Goal: Task Accomplishment & Management: Complete application form

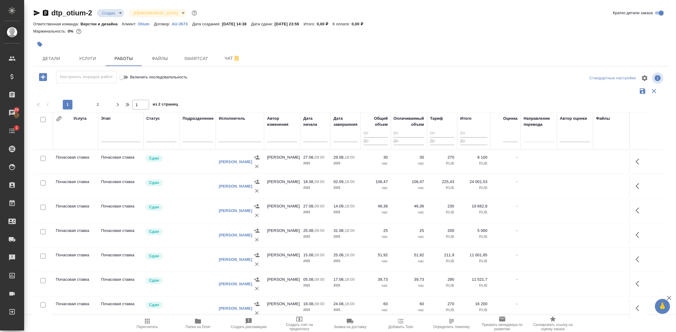
scroll to position [1285, 0]
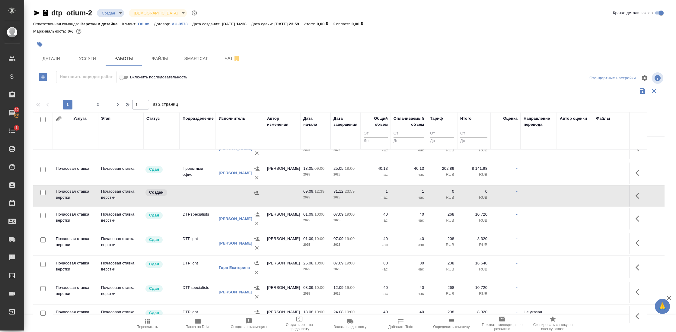
click at [76, 190] on td "Почасовая ставка верстки" at bounding box center [75, 196] width 45 height 21
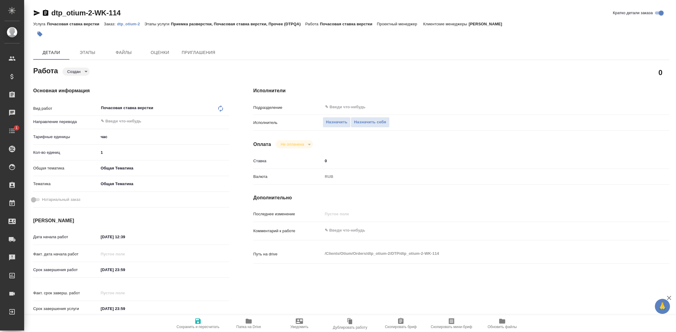
type textarea "x"
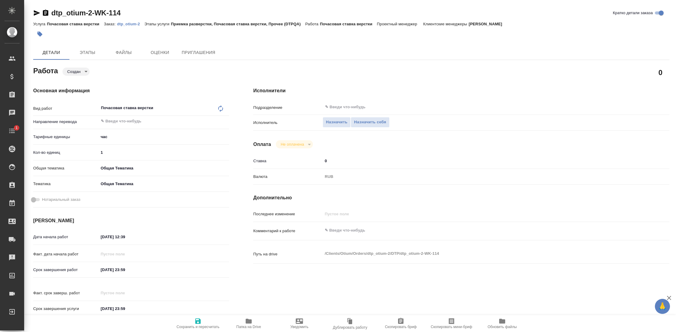
type textarea "x"
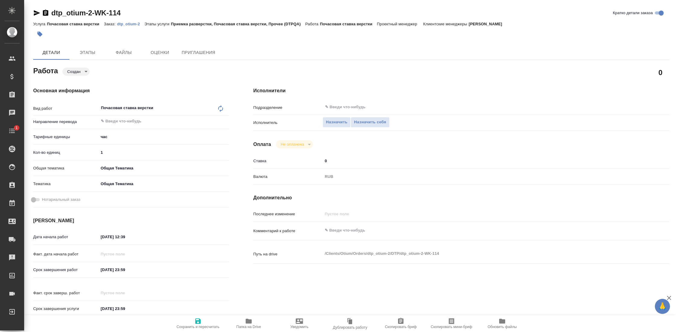
type textarea "x"
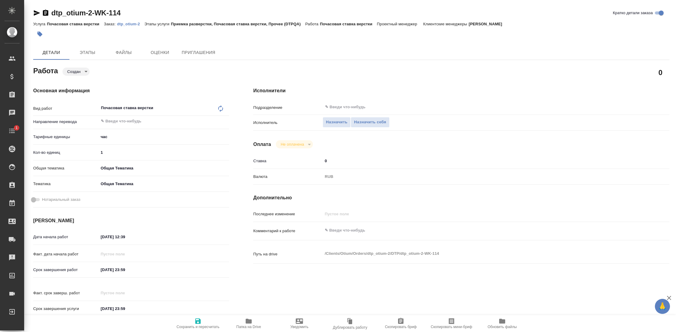
type textarea "x"
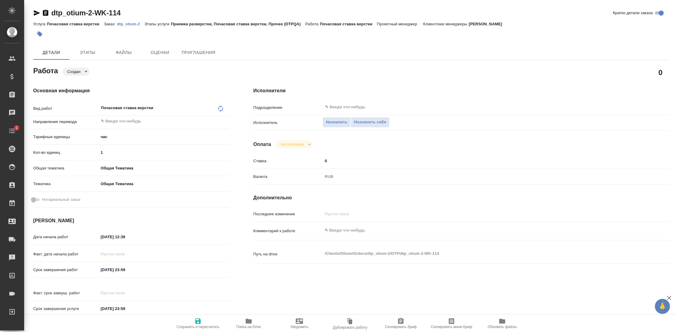
type textarea "x"
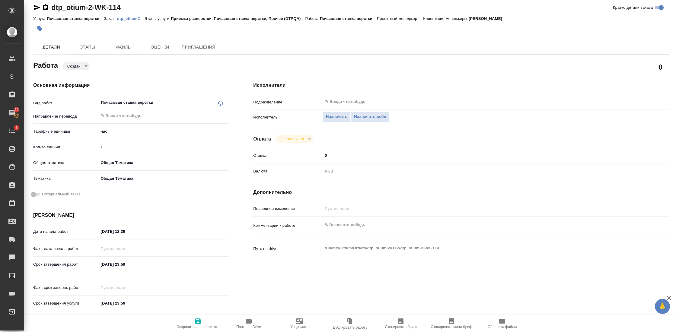
scroll to position [6, 0]
click at [109, 145] on input "1" at bounding box center [163, 146] width 131 height 9
type textarea "x"
type input "8"
type textarea "x"
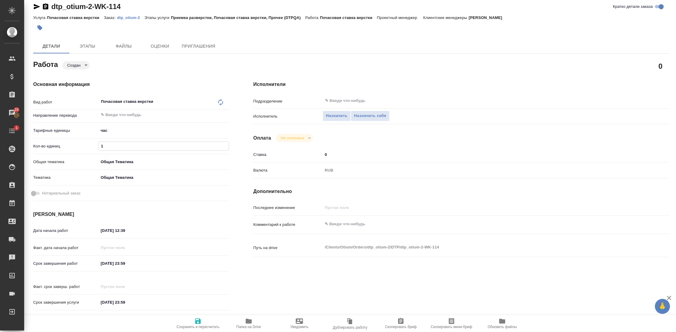
type textarea "x"
type input "80"
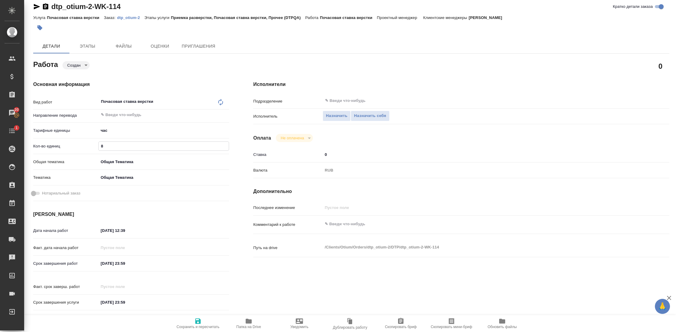
type textarea "x"
type input "80"
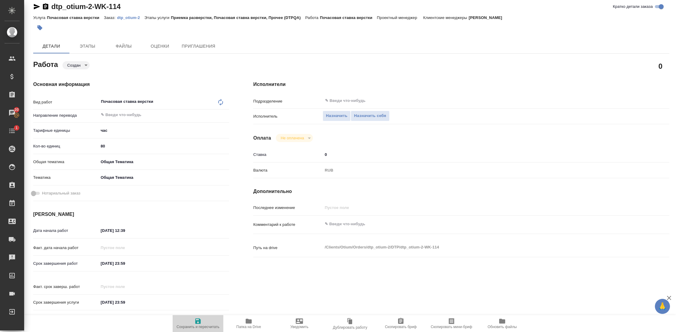
click at [196, 322] on icon "button" at bounding box center [197, 321] width 7 height 7
type textarea "x"
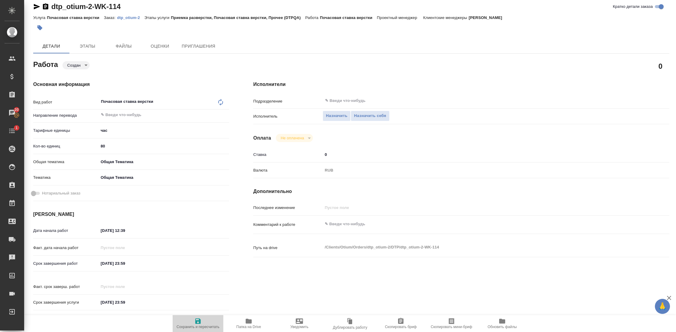
type textarea "x"
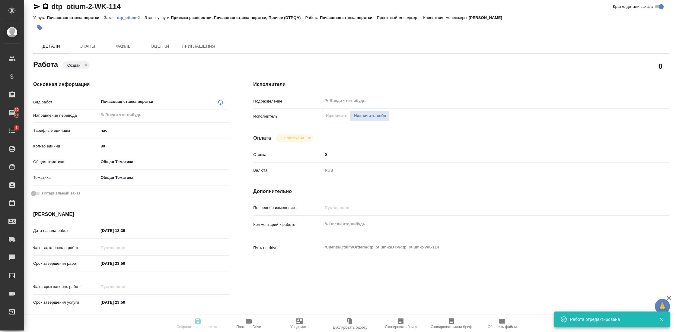
type textarea "x"
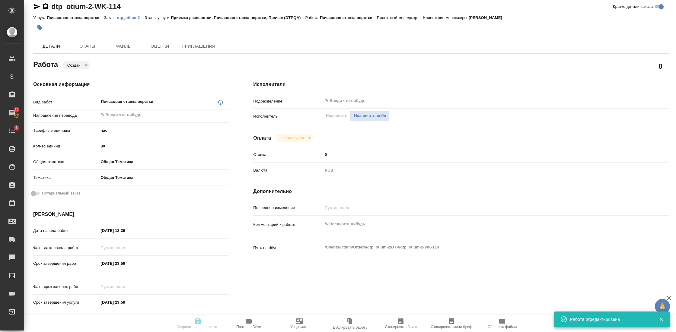
type textarea "x"
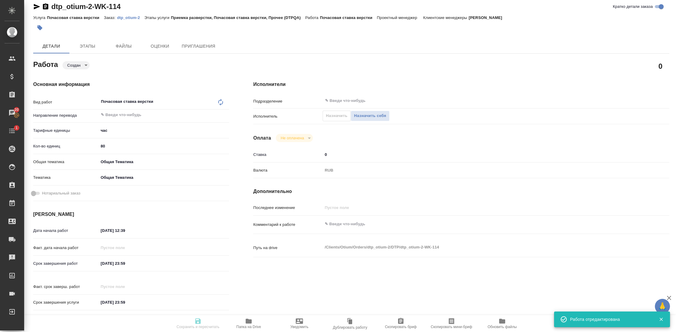
type input "created"
type textarea "Почасовая ставка верстки"
type textarea "x"
type input "5a8b1489cc6b4906c91bfd93"
type input "80"
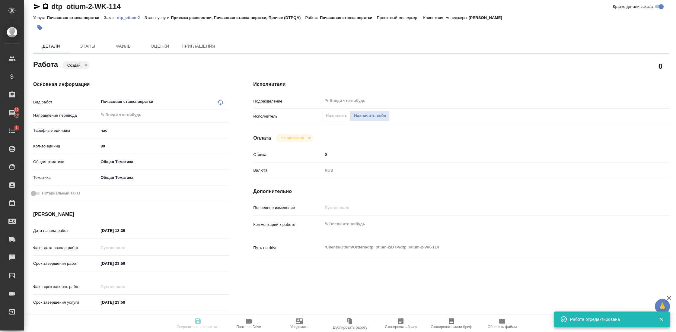
type input "obtem"
type input "6012b1ca196b0e5c9229a120"
type input "09.09.2025 12:39"
type input "31.12.2025 23:59"
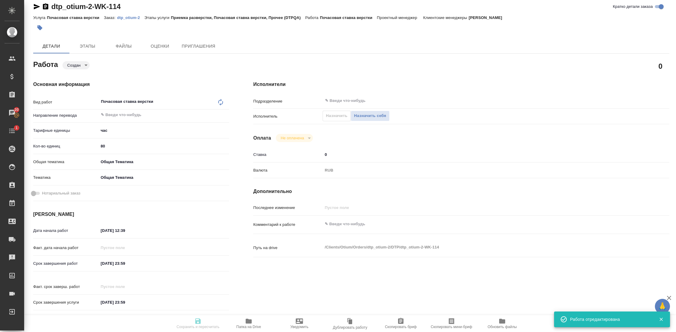
type input "notPayed"
type input "0"
type input "RUB"
type input "Гостев Юрий"
type textarea "x"
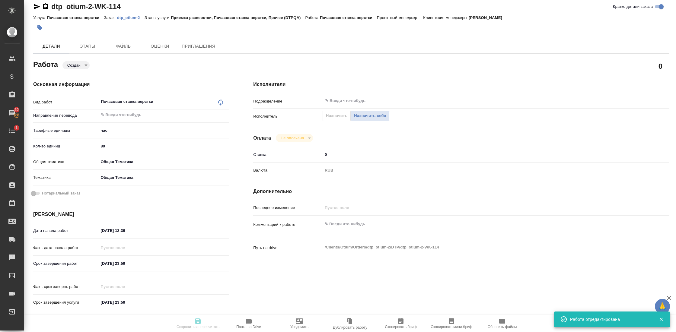
type textarea "/Clients/Оtium/Orders/dtp_otium-2/DTP/dtp_otium-2-WK-114"
type textarea "x"
type input "dtp_otium-2"
type input "Почасовая ставка верстки"
type input "Приемка разверстки, Почасовая ставка верстки, Прочее (DTPQA)"
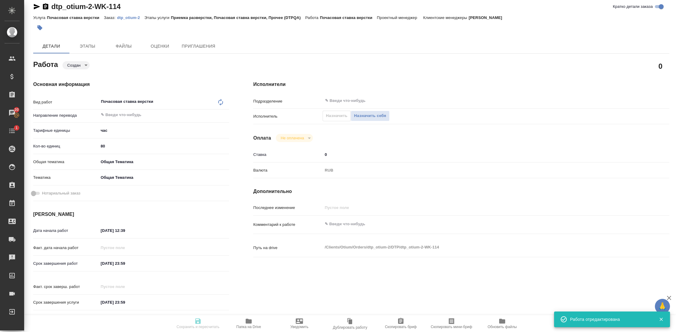
type input "Гостев Юрий"
type input "/Clients/Оtium/Orders/dtp_otium-2"
type textarea "x"
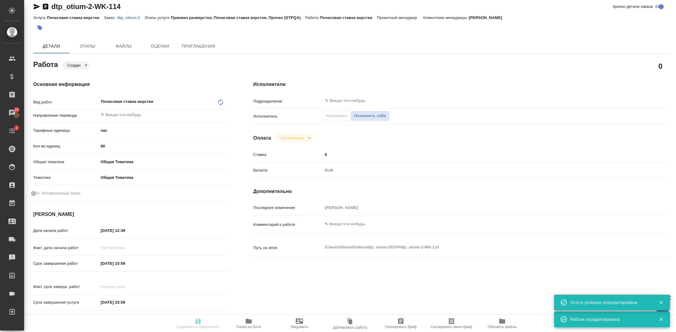
type textarea "x"
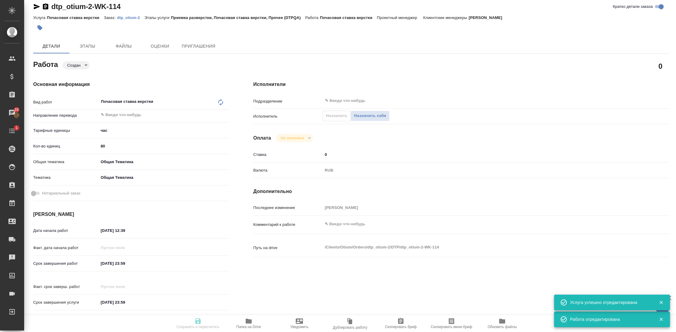
type textarea "x"
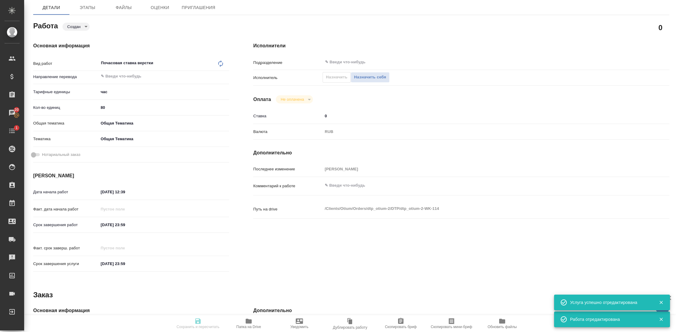
type textarea "x"
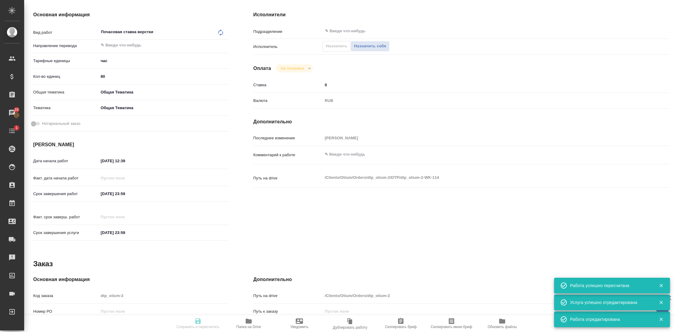
scroll to position [88, 0]
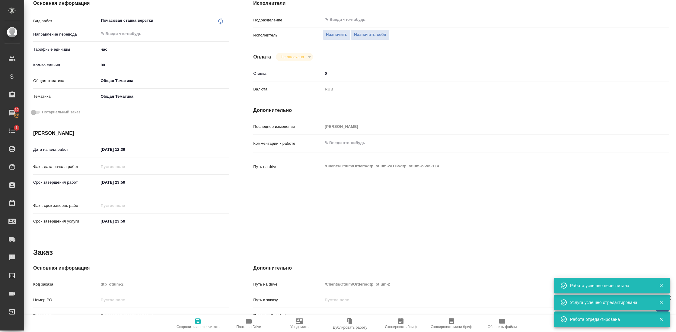
type input "created"
type textarea "Почасовая ставка верстки"
type textarea "x"
type input "5a8b1489cc6b4906c91bfd93"
type input "80"
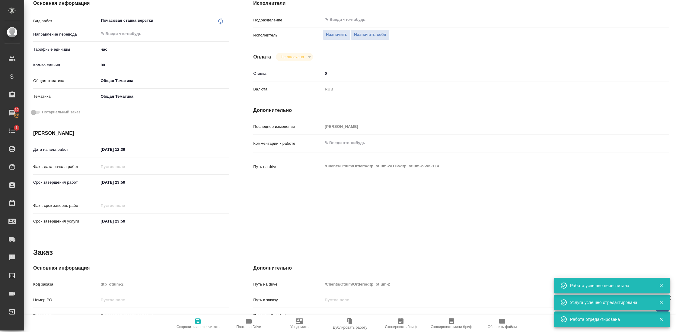
type input "obtem"
type input "6012b1ca196b0e5c9229a120"
type input "09.09.2025 12:39"
type input "31.12.2025 23:59"
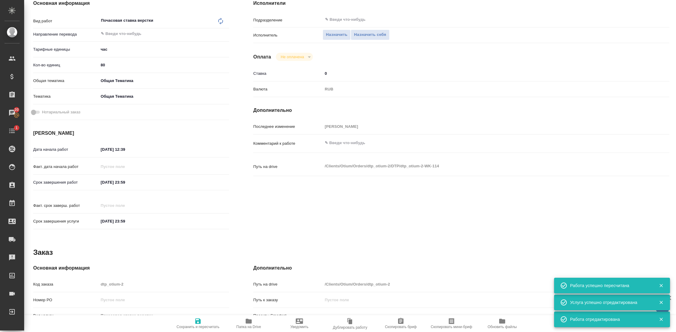
type input "notPayed"
type input "0"
type input "RUB"
type input "Гостев Юрий"
type textarea "x"
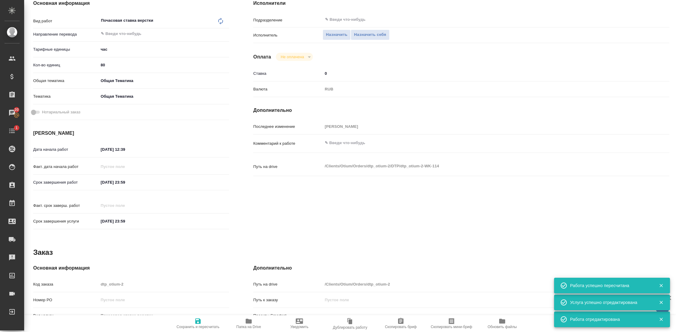
type textarea "/Clients/Оtium/Orders/dtp_otium-2/DTP/dtp_otium-2-WK-114"
type textarea "x"
type input "dtp_otium-2"
type input "Почасовая ставка верстки"
type input "Приемка разверстки, Почасовая ставка верстки, Прочее (DTPQA)"
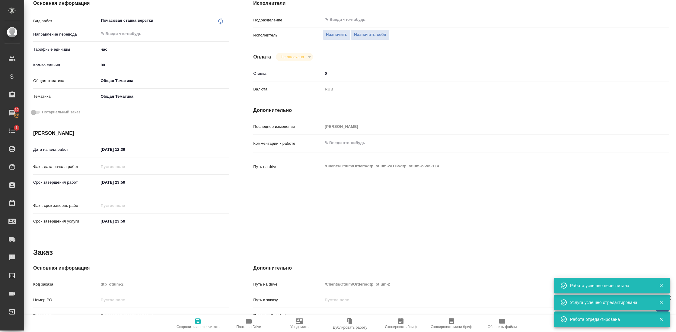
type input "Гостев Юрий"
type input "/Clients/Оtium/Orders/dtp_otium-2"
type textarea "x"
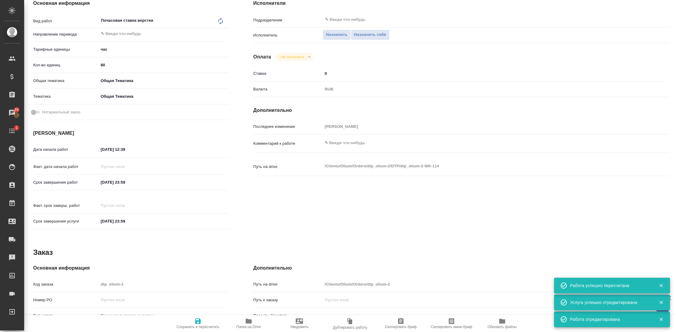
type textarea "x"
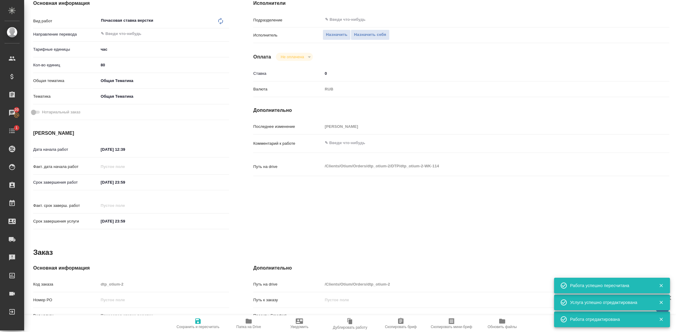
type textarea "x"
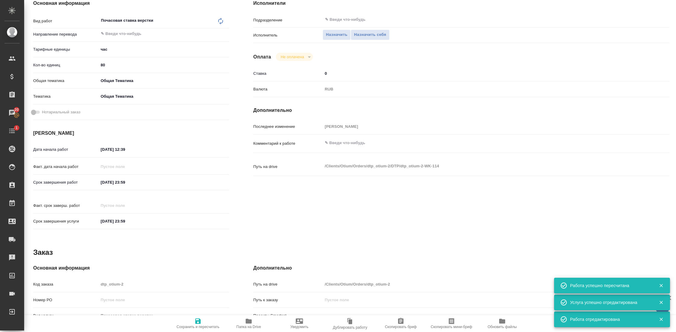
type textarea "x"
click at [122, 150] on input "09.09.2025 12:39" at bounding box center [125, 149] width 53 height 9
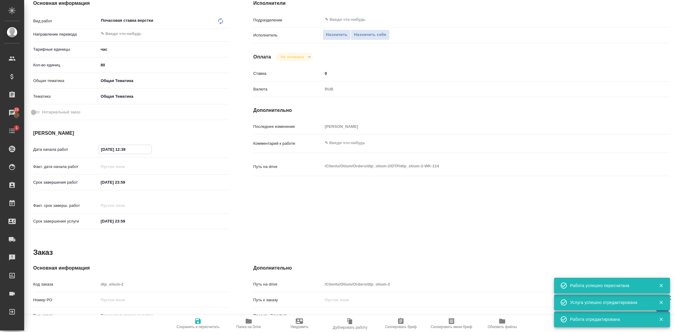
type textarea "x"
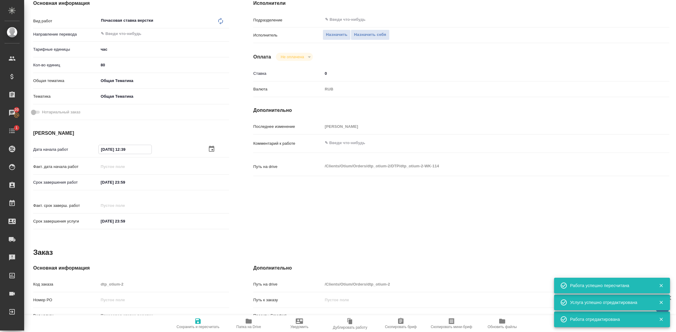
click at [209, 148] on icon "button" at bounding box center [211, 149] width 5 height 6
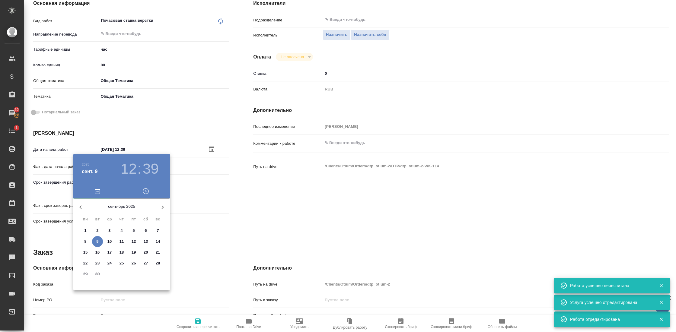
click at [88, 241] on span "8" at bounding box center [85, 242] width 11 height 6
type textarea "x"
type input "08.09.2025 12:39"
type textarea "x"
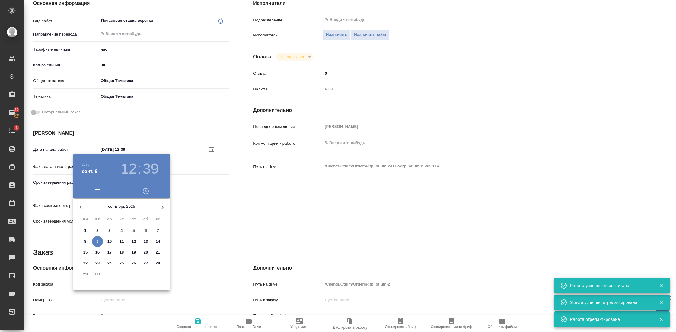
type textarea "x"
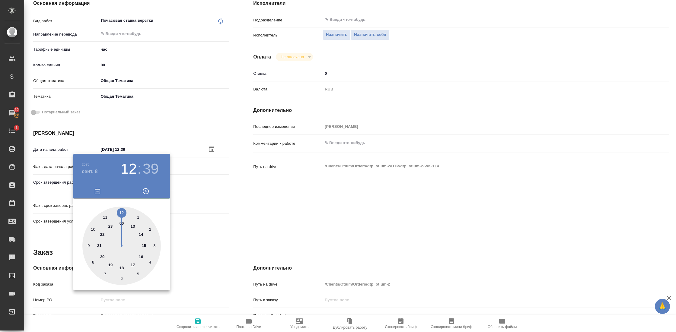
type textarea "x"
type input "08.09.2025 10:39"
type textarea "x"
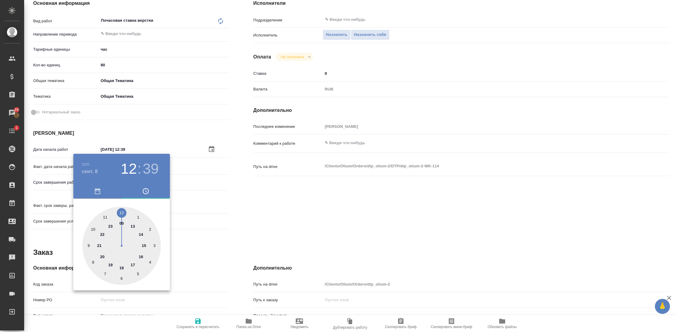
type textarea "x"
click at [95, 229] on div at bounding box center [121, 246] width 79 height 79
type textarea "x"
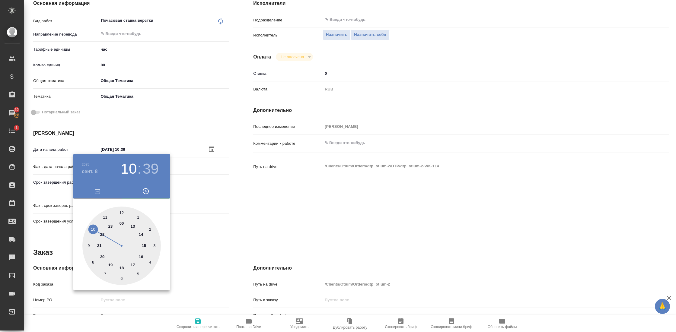
type textarea "x"
click at [122, 213] on div at bounding box center [121, 246] width 79 height 79
type textarea "x"
type input "08.09.2025 10:00"
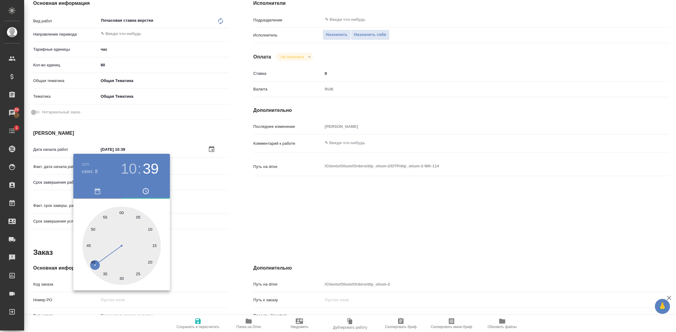
type textarea "x"
click at [245, 211] on div at bounding box center [338, 166] width 676 height 332
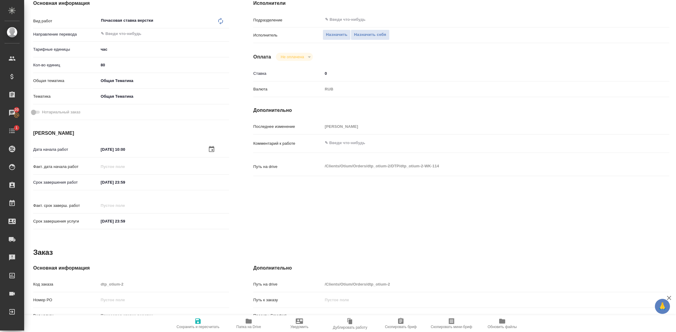
click at [117, 182] on input "31.12.2025 23:59" at bounding box center [124, 182] width 53 height 9
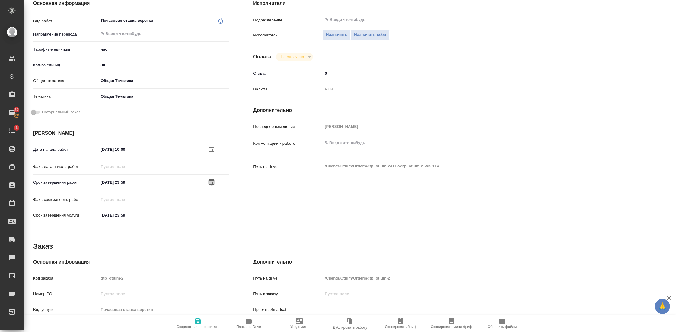
click at [209, 182] on icon "button" at bounding box center [211, 182] width 5 height 6
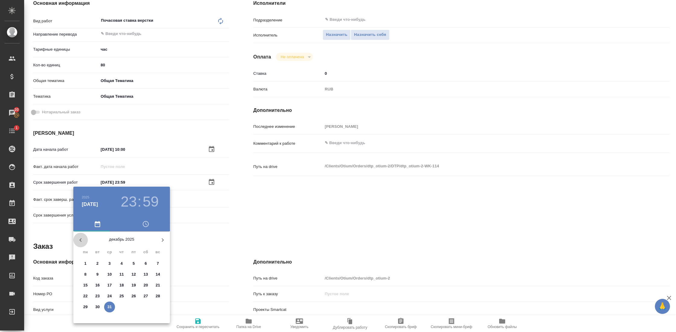
click at [79, 239] on icon "button" at bounding box center [80, 240] width 7 height 7
click at [159, 285] on p "21" at bounding box center [158, 286] width 5 height 6
type textarea "x"
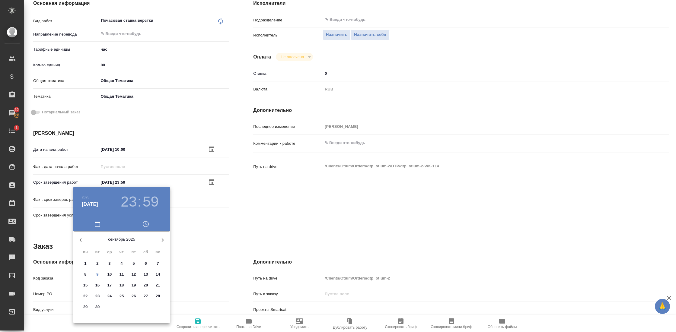
type input "21.09.2025 23:59"
type textarea "x"
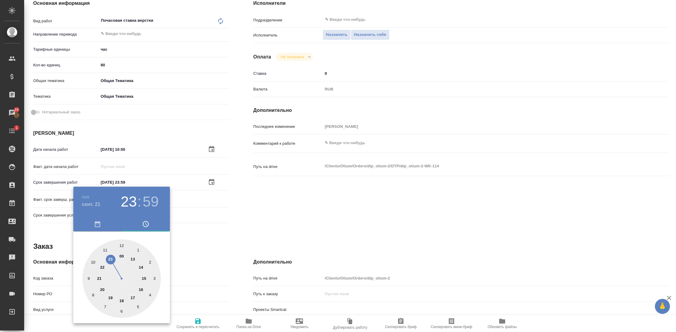
click at [110, 297] on div at bounding box center [121, 279] width 79 height 79
type textarea "x"
type input "21.09.2025 19:59"
type textarea "x"
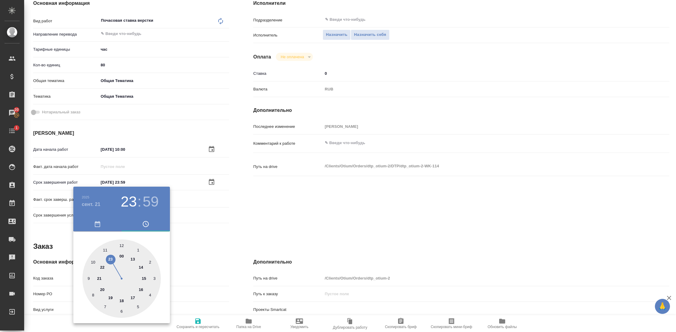
type textarea "x"
click at [122, 245] on div at bounding box center [121, 279] width 79 height 79
type textarea "x"
type input "21.09.2025 19:00"
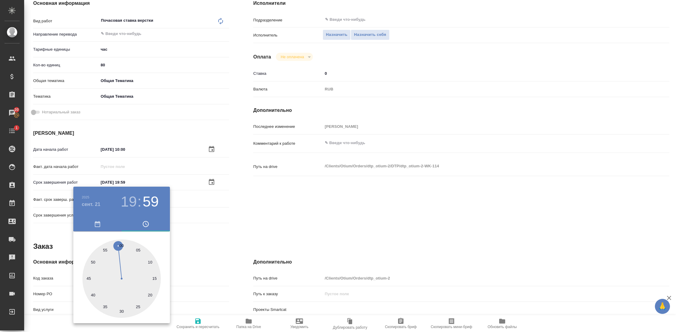
type textarea "x"
click at [274, 223] on div at bounding box center [338, 166] width 676 height 332
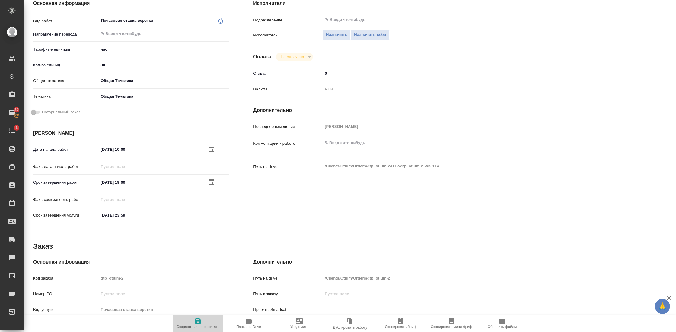
click at [198, 326] on span "Сохранить и пересчитать" at bounding box center [198, 327] width 43 height 4
type textarea "x"
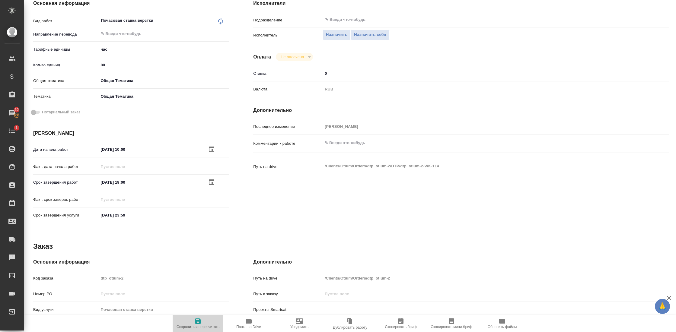
type textarea "x"
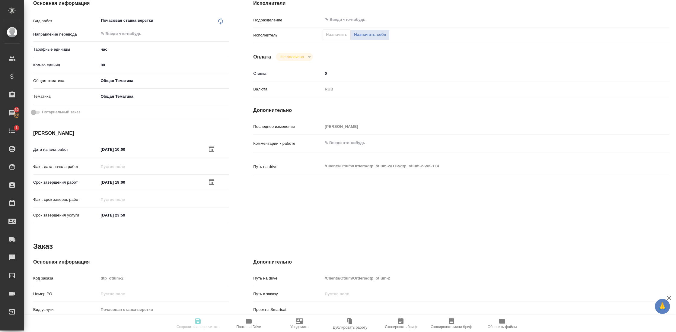
type textarea "x"
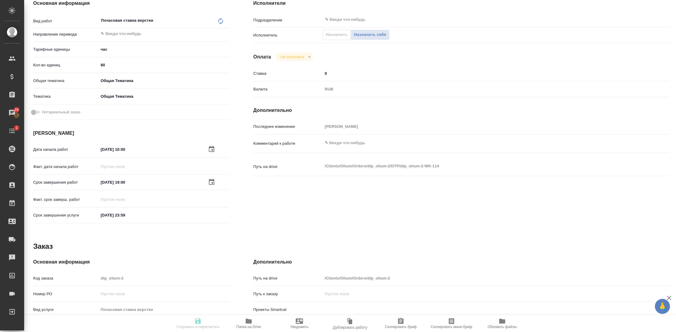
type textarea "x"
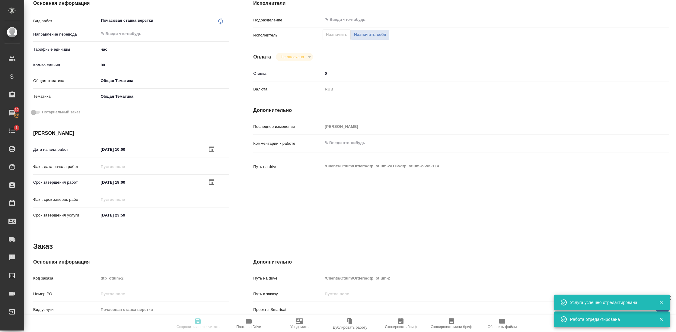
type input "created"
type textarea "Почасовая ставка верстки"
type textarea "x"
type input "5a8b1489cc6b4906c91bfd93"
type input "80"
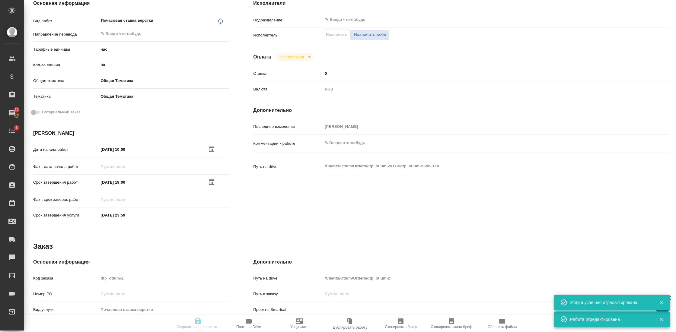
type input "obtem"
type input "6012b1ca196b0e5c9229a120"
type input "08.09.2025 10:00"
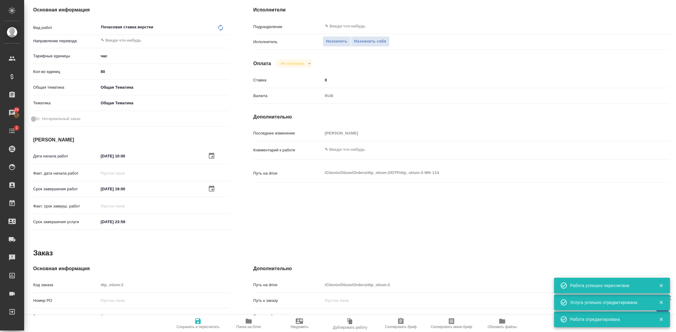
scroll to position [0, 0]
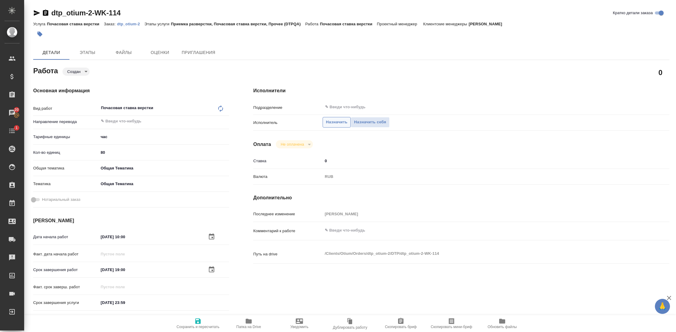
click at [330, 123] on span "Назначить" at bounding box center [336, 122] width 21 height 7
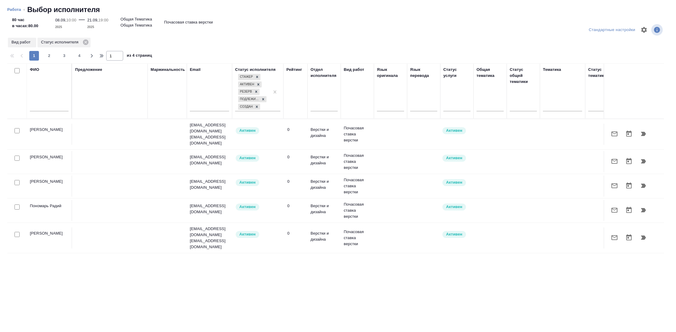
click at [48, 106] on input "text" at bounding box center [49, 108] width 39 height 8
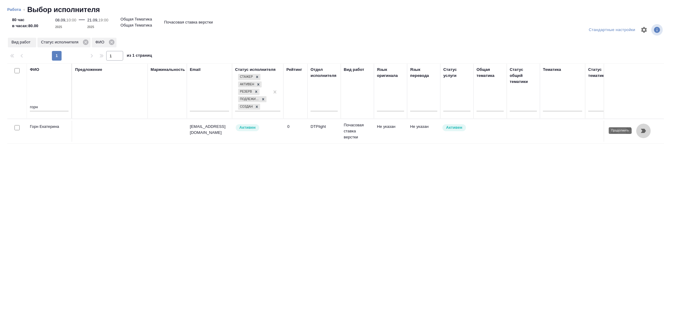
click at [643, 132] on icon "button" at bounding box center [643, 131] width 5 height 4
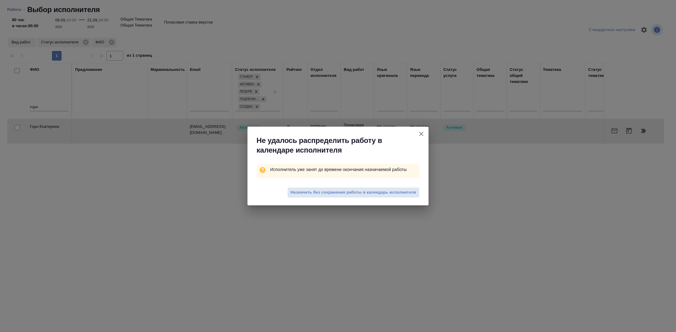
click at [378, 193] on span "Назначить без сохранения работы в календарь исполнителя" at bounding box center [354, 192] width 126 height 7
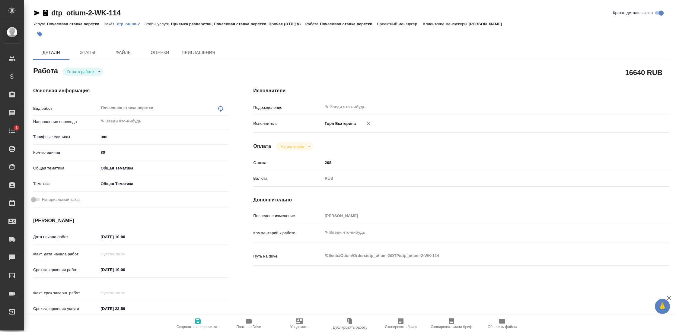
type textarea "x"
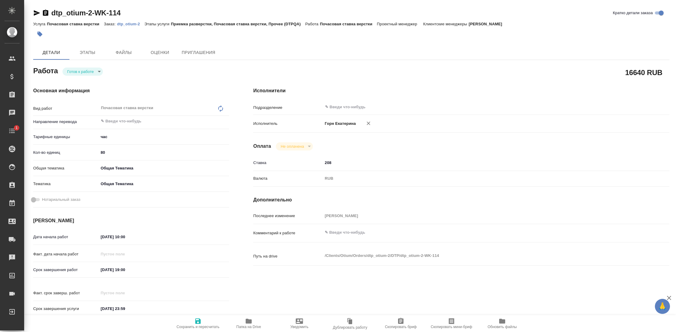
type textarea "x"
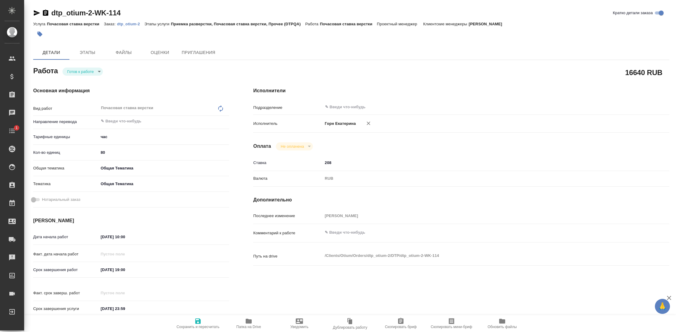
type textarea "x"
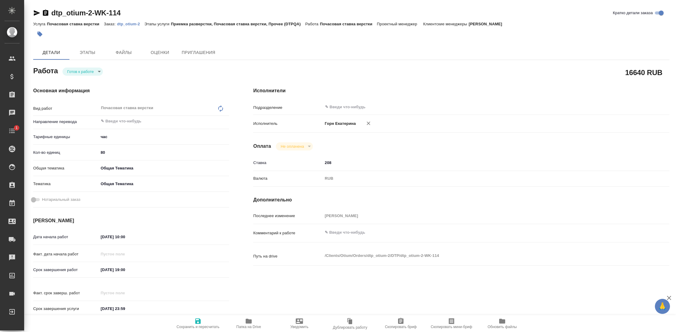
type textarea "x"
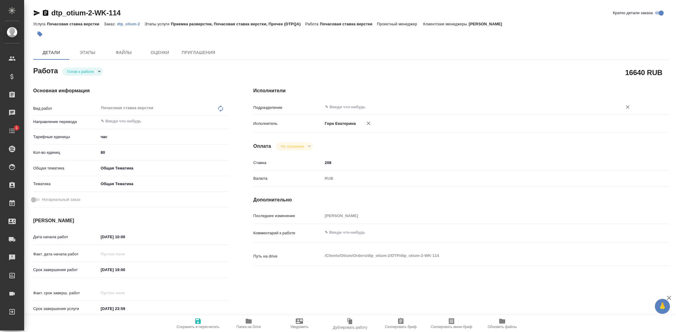
type textarea "x"
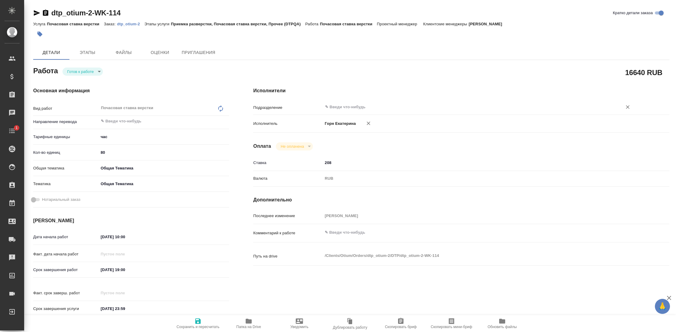
type textarea "x"
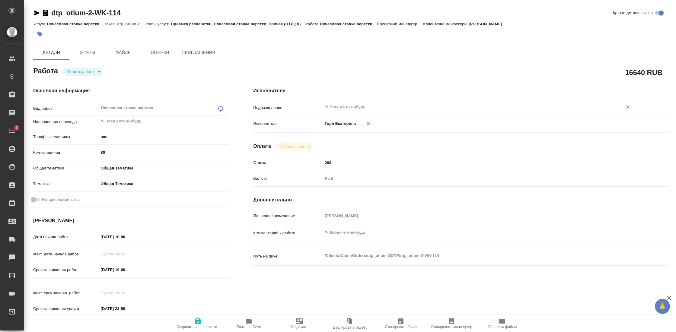
click at [340, 107] on input "text" at bounding box center [469, 107] width 288 height 7
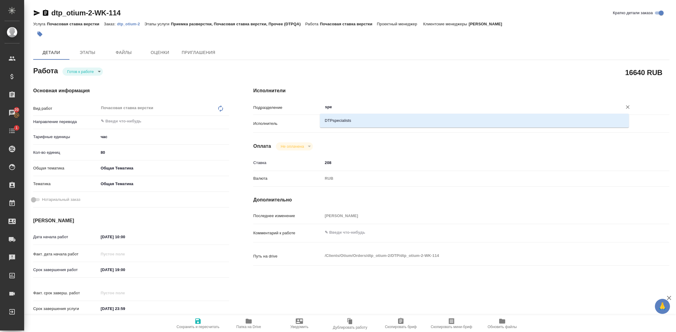
type input "spec"
click at [360, 123] on li "DTPspecialists" at bounding box center [474, 120] width 309 height 11
type textarea "x"
type input "DTPspecialists"
type textarea "x"
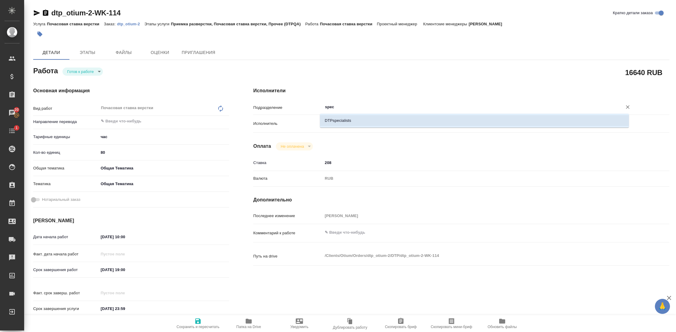
type textarea "x"
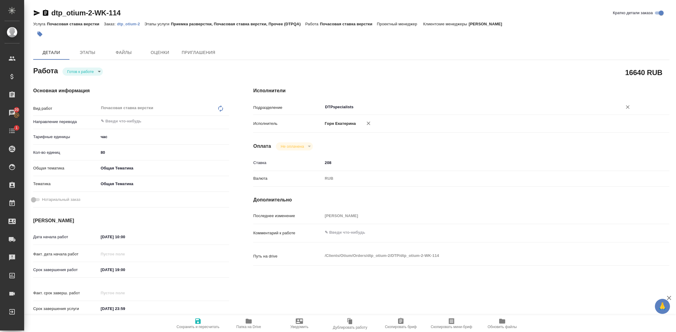
type input "DTPspecialists"
click at [201, 322] on icon "button" at bounding box center [197, 321] width 7 height 7
type textarea "x"
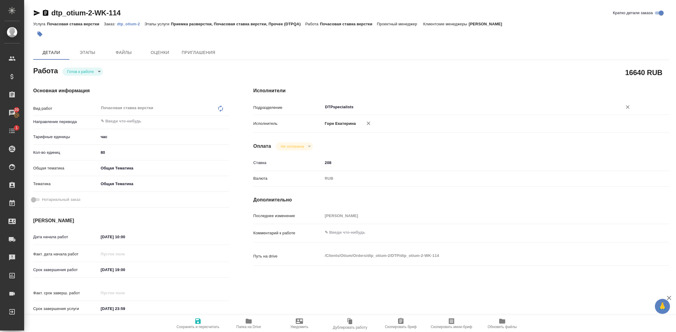
type textarea "x"
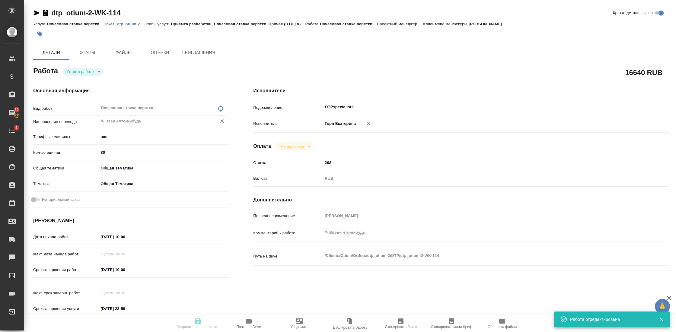
type textarea "x"
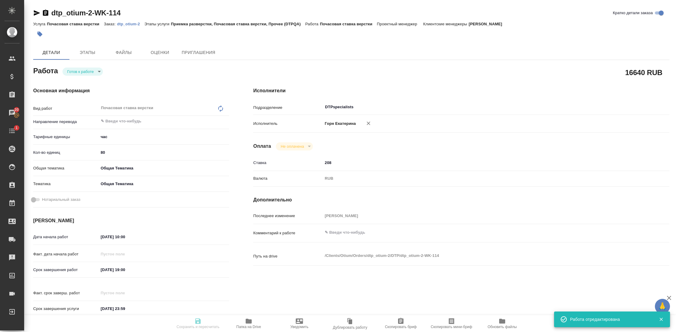
type textarea "x"
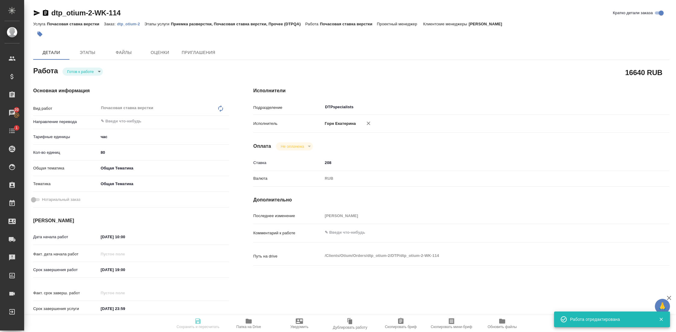
type input "readyForWork"
type textarea "Почасовая ставка верстки"
type textarea "x"
type input "5a8b1489cc6b4906c91bfd93"
type input "80"
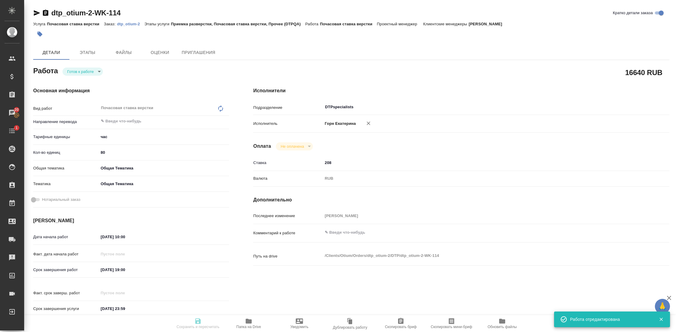
type input "obtem"
type input "6012b1ca196b0e5c9229a120"
type input "08.09.2025 10:00"
type input "21.09.2025 19:00"
type input "31.12.2025 23:59"
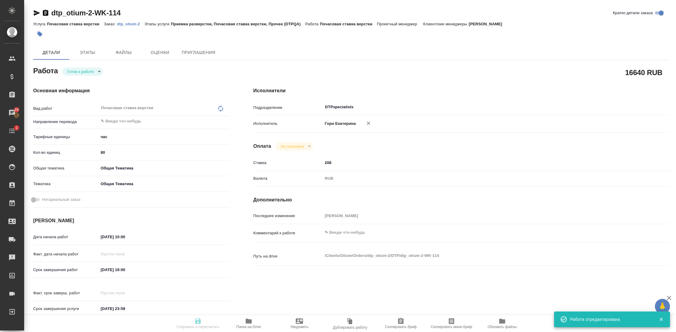
type input "DTPspecialists"
type input "notPayed"
type input "208"
type input "RUB"
type input "Гостев Юрий"
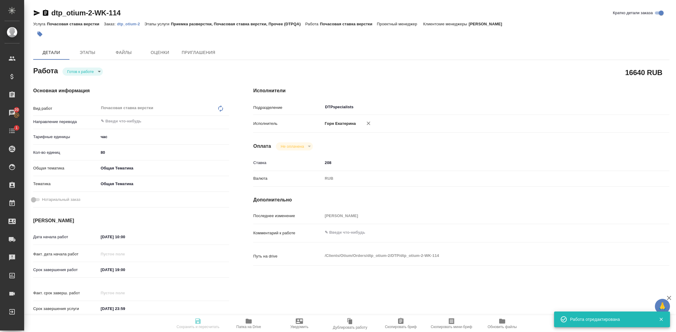
type textarea "x"
type textarea "/Clients/Оtium/Orders/dtp_otium-2/DTP/dtp_otium-2-WK-114"
type textarea "x"
type input "dtp_otium-2"
type input "Почасовая ставка верстки"
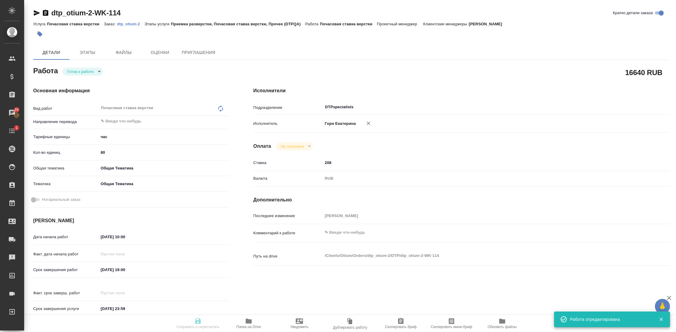
type input "Приемка разверстки, Почасовая ставка верстки, Прочее (DTPQA)"
type input "Гостев Юрий"
type input "/Clients/Оtium/Orders/dtp_otium-2"
type textarea "x"
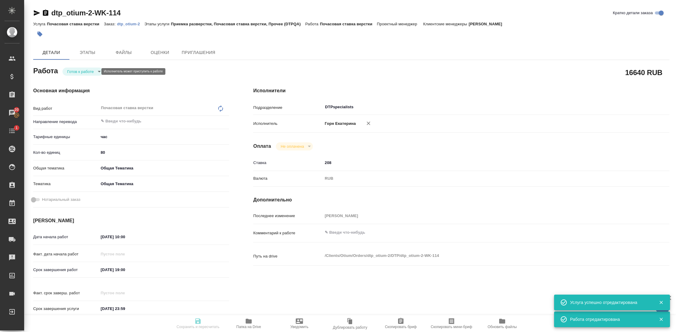
type textarea "x"
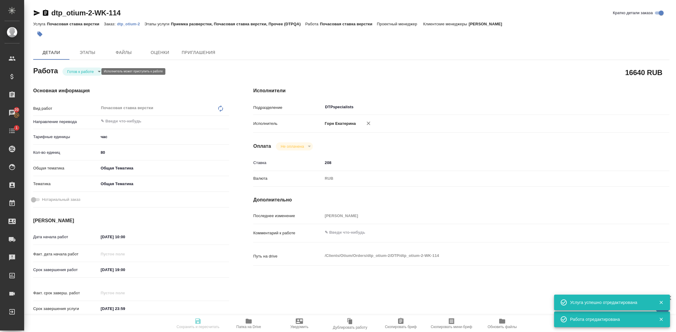
type textarea "x"
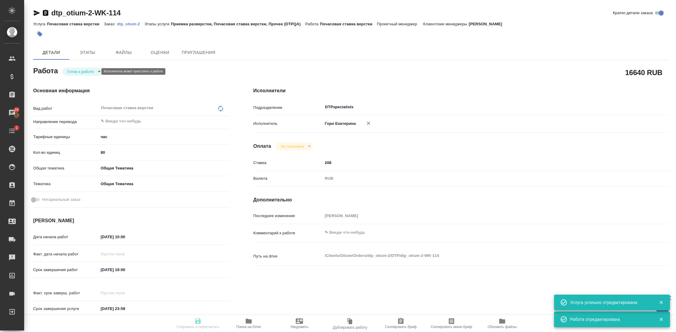
type textarea "x"
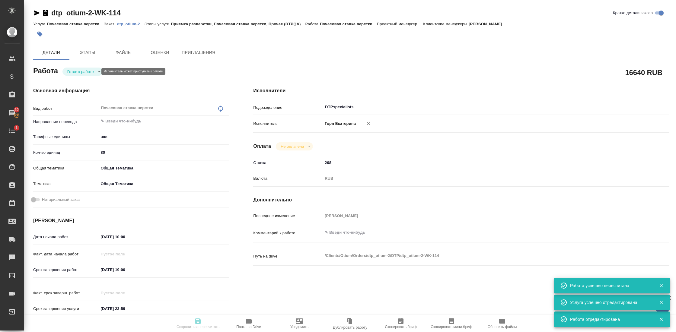
click at [92, 73] on body "🙏 .cls-1 fill:#fff; AWATERA Gostev Yury Клиенты Спецификации Заказы 20 Чаты 1 T…" at bounding box center [338, 166] width 676 height 332
type input "readyForWork"
type textarea "Почасовая ставка верстки"
type textarea "x"
type input "5a8b1489cc6b4906c91bfd93"
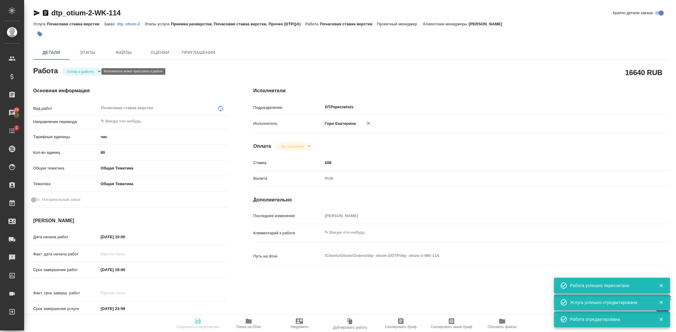
type input "80"
type input "obtem"
type input "6012b1ca196b0e5c9229a120"
type input "08.09.2025 10:00"
type input "21.09.2025 19:00"
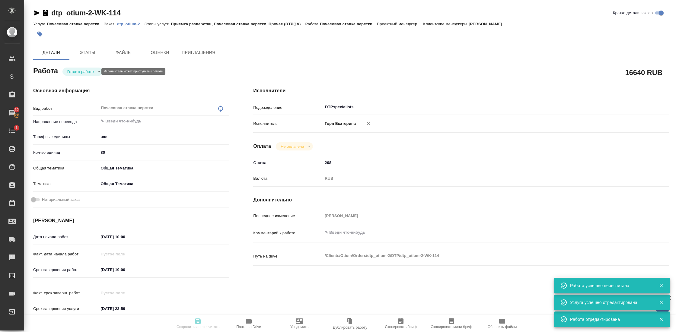
type input "31.12.2025 23:59"
type input "DTPspecialists"
type input "notPayed"
type input "208"
type input "RUB"
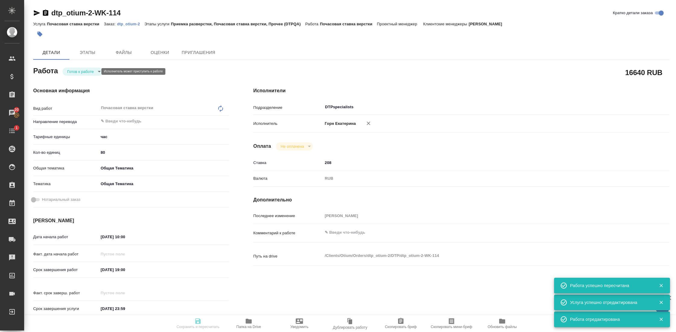
type input "Гостев Юрий"
type textarea "x"
type textarea "/Clients/Оtium/Orders/dtp_otium-2/DTP/dtp_otium-2-WK-114"
type textarea "x"
type input "dtp_otium-2"
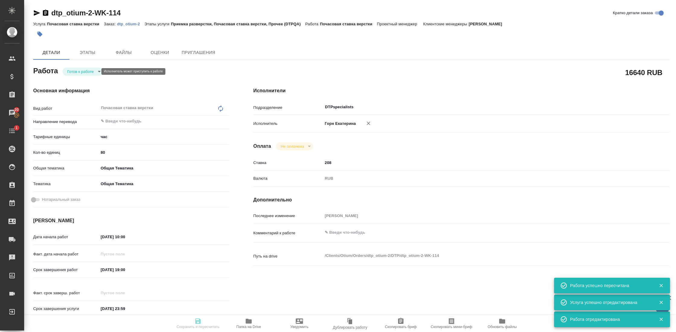
type input "Почасовая ставка верстки"
type input "Приемка разверстки, Почасовая ставка верстки, Прочее (DTPQA)"
type input "Гостев Юрий"
type input "/Clients/Оtium/Orders/dtp_otium-2"
type textarea "x"
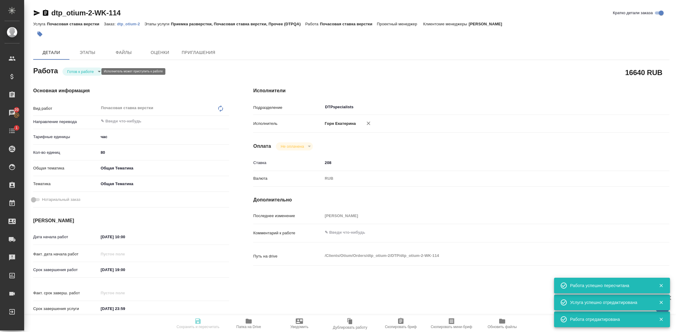
type textarea "x"
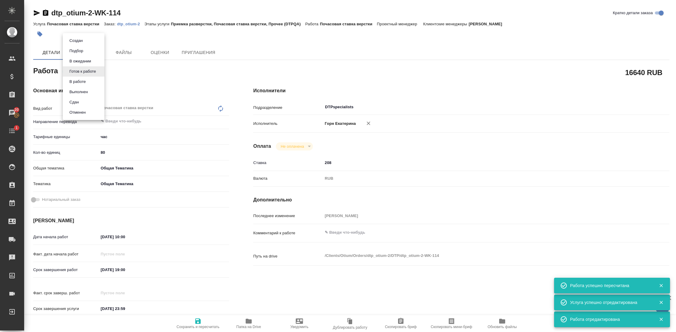
type textarea "x"
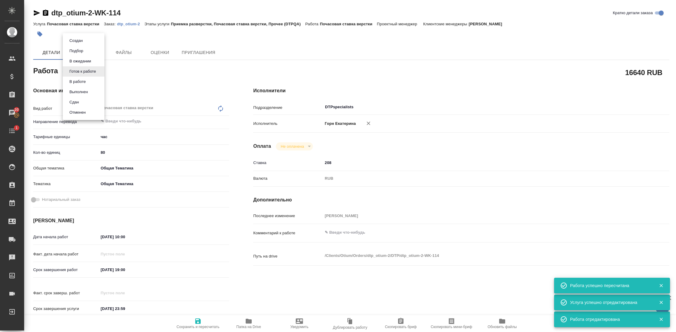
type textarea "x"
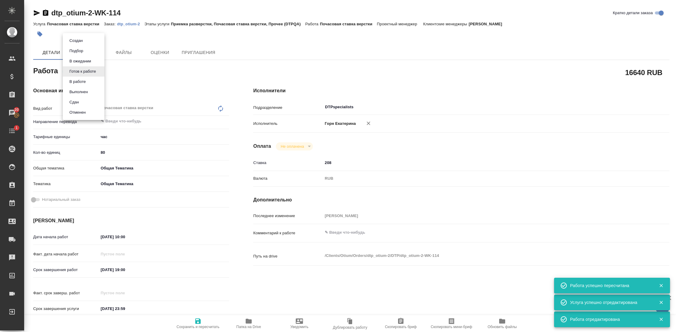
type textarea "x"
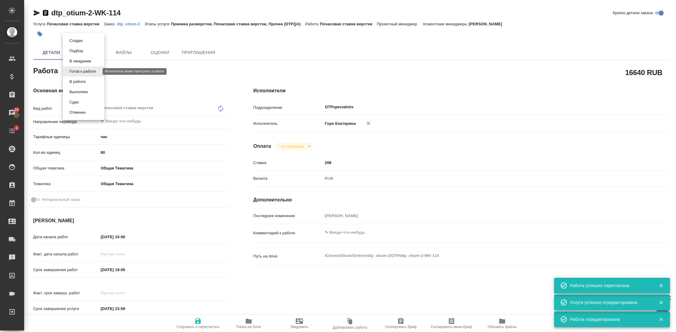
type textarea "x"
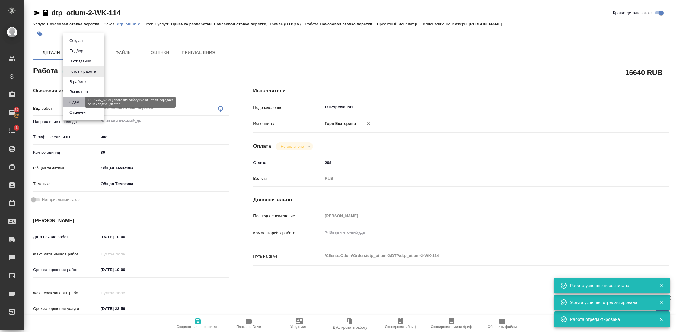
click at [80, 103] on button "Сдан" at bounding box center [74, 102] width 13 height 7
type textarea "x"
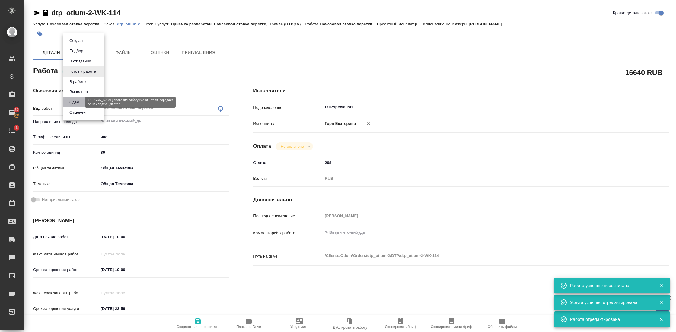
type textarea "x"
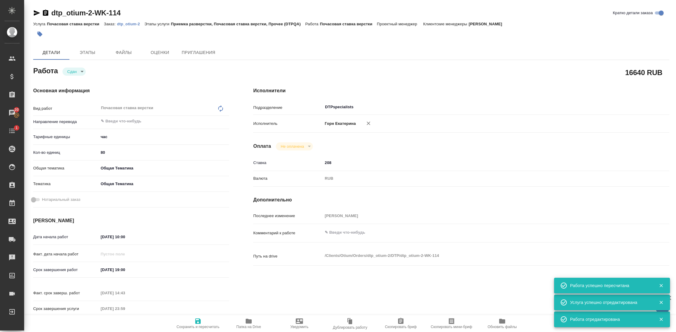
type textarea "x"
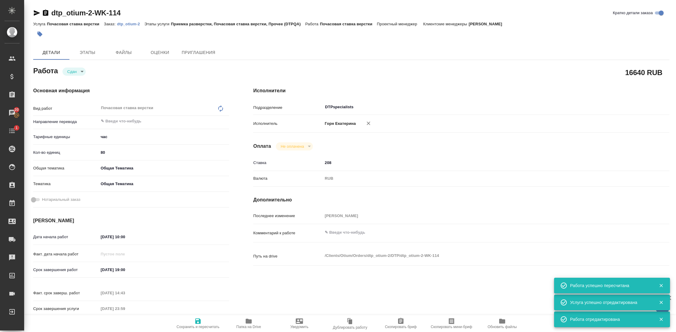
type textarea "x"
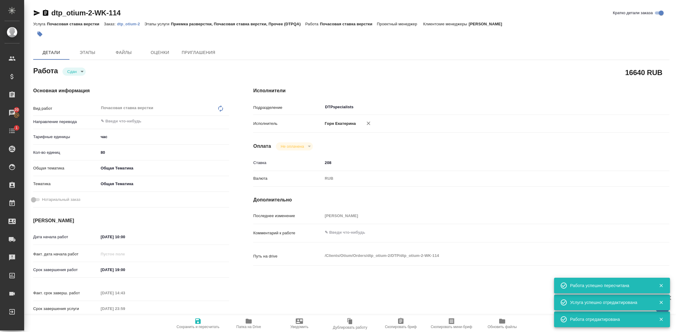
type textarea "x"
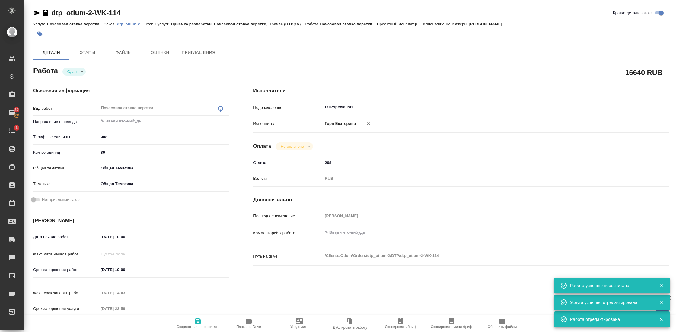
type textarea "x"
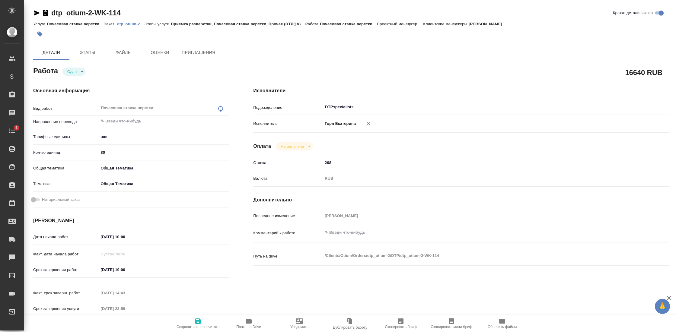
type textarea "x"
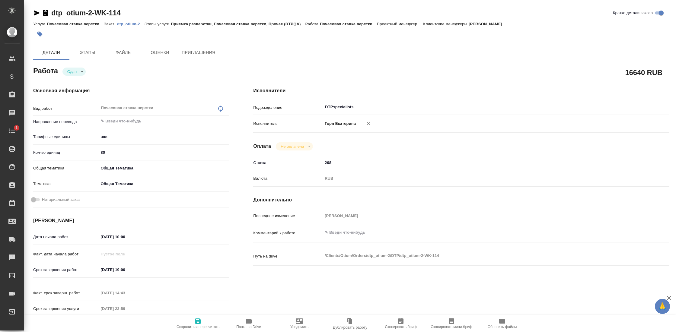
type textarea "x"
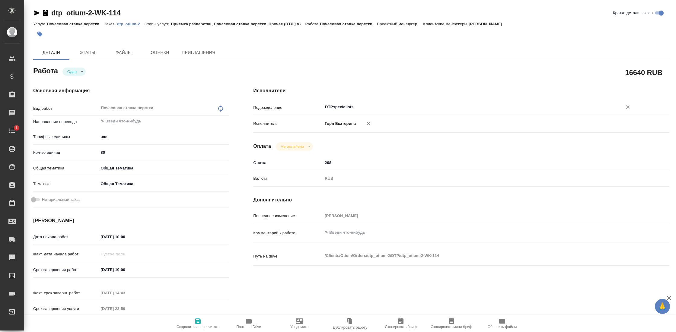
type textarea "x"
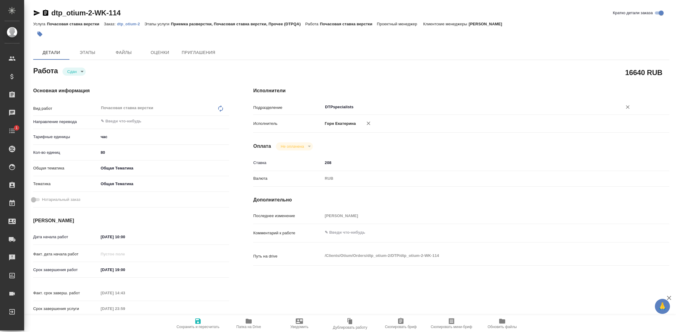
type textarea "x"
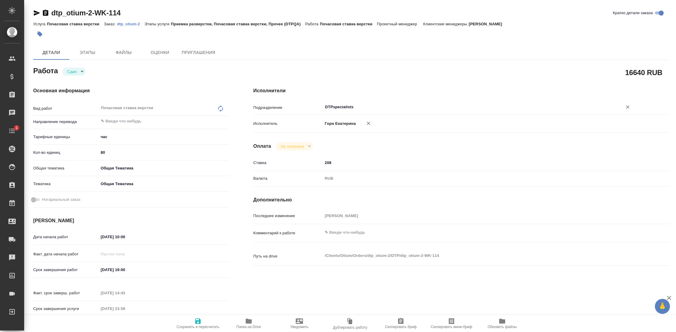
click at [343, 110] on input "DTPspecialists" at bounding box center [469, 107] width 288 height 7
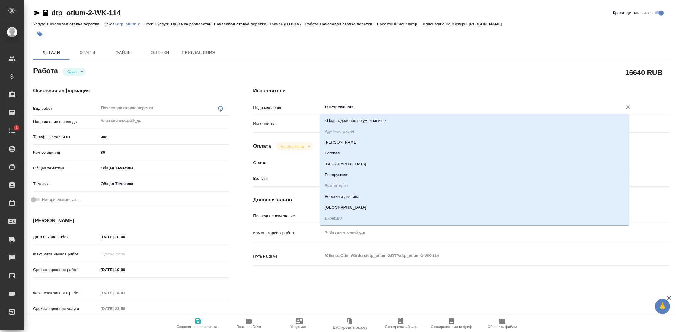
type textarea "x"
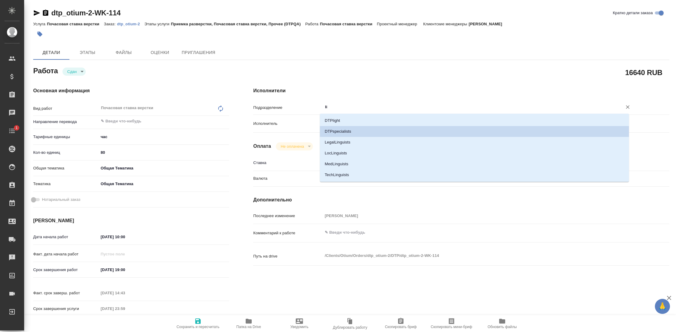
type input "lig"
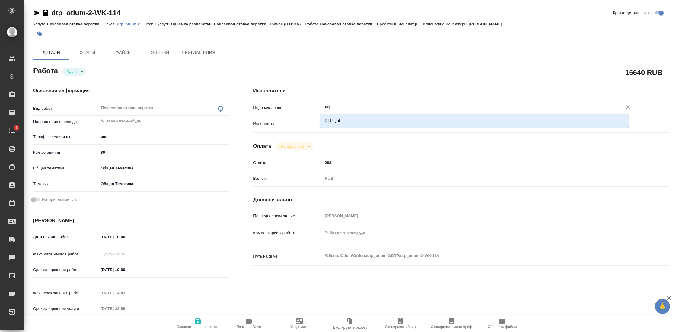
type textarea "x"
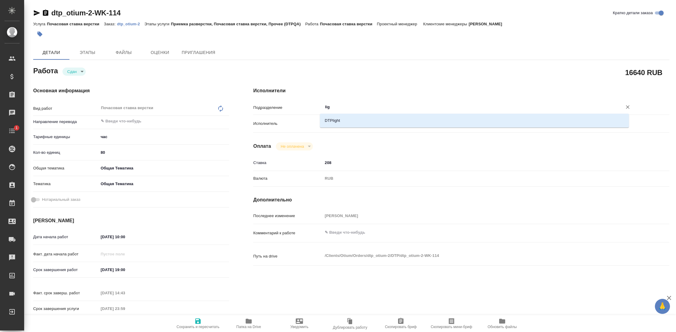
type input "ligh"
click at [350, 121] on li "DTPlight" at bounding box center [474, 120] width 309 height 11
type textarea "x"
type input "DTPlight"
type textarea "x"
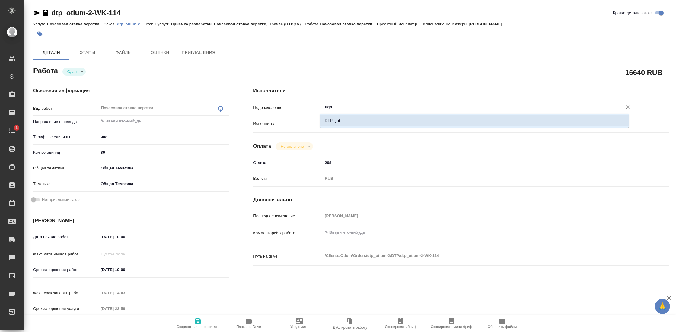
type textarea "x"
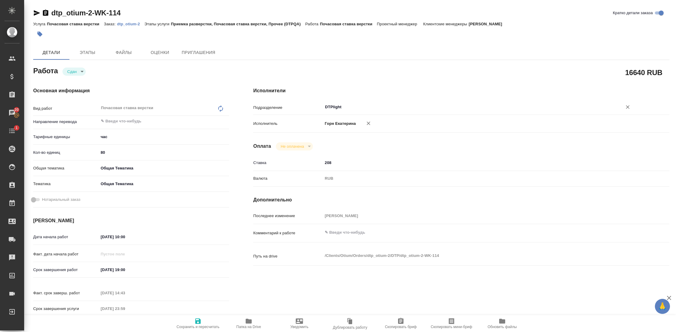
type input "DTPlight"
click at [199, 325] on span "Сохранить и пересчитать" at bounding box center [198, 327] width 43 height 4
type textarea "x"
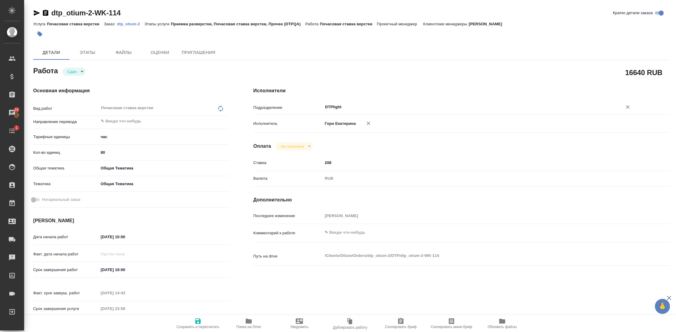
type textarea "x"
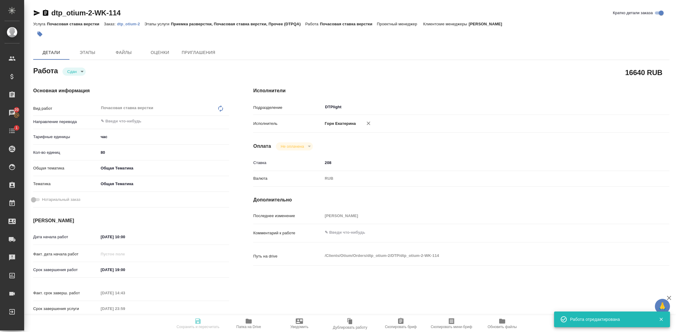
type textarea "x"
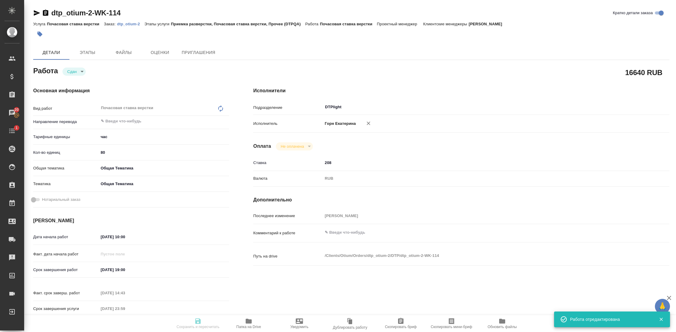
type textarea "x"
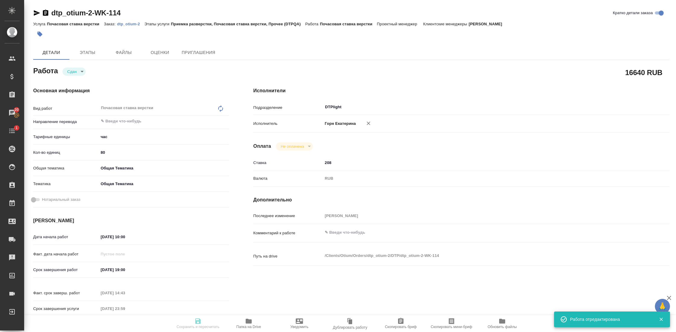
type input "closed"
type textarea "Почасовая ставка верстки"
type textarea "x"
type input "5a8b1489cc6b4906c91bfd93"
type input "80"
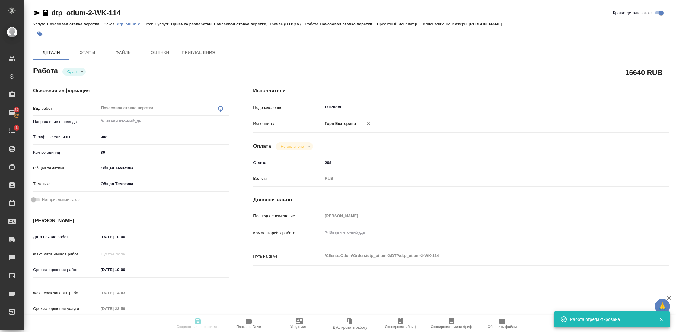
type input "obtem"
type input "6012b1ca196b0e5c9229a120"
type input "08.09.2025 10:00"
type input "21.09.2025 19:00"
type input "09.09.2025 14:43"
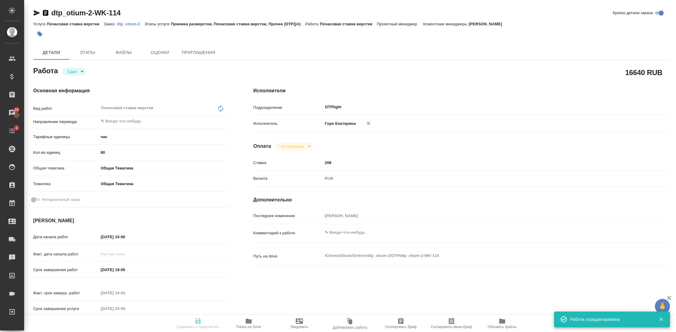
type input "31.12.2025 23:59"
type input "DTPlight"
type input "notPayed"
type input "208"
type input "RUB"
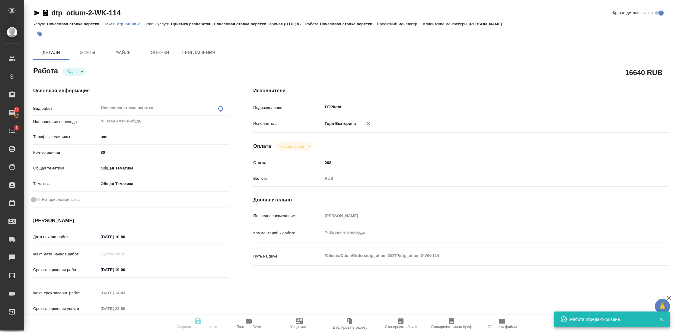
type input "[PERSON_NAME]"
type textarea "x"
type textarea "/Clients/Оtium/Orders/dtp_otium-2/DTP/dtp_otium-2-WK-114"
type textarea "x"
type input "dtp_otium-2"
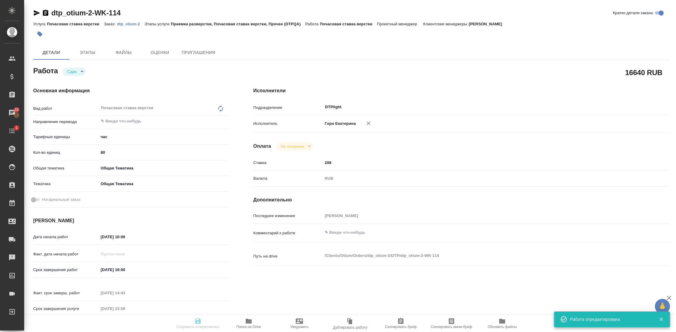
type input "Почасовая ставка верстки"
type input "Приемка разверстки, Почасовая ставка верстки, Прочее (DTPQA)"
type input "[PERSON_NAME]"
type input "/Clients/Оtium/Orders/dtp_otium-2"
type textarea "x"
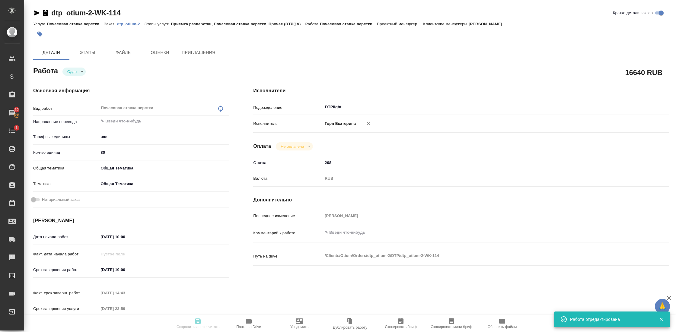
type textarea "x"
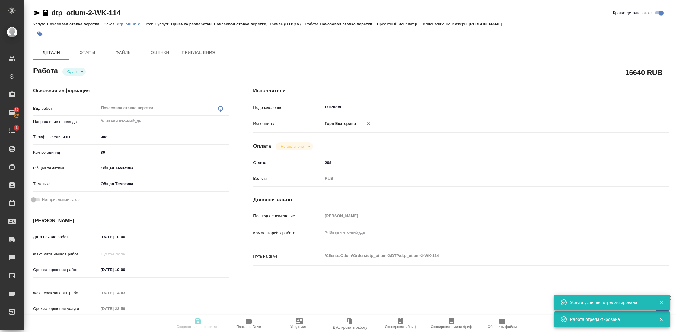
type textarea "x"
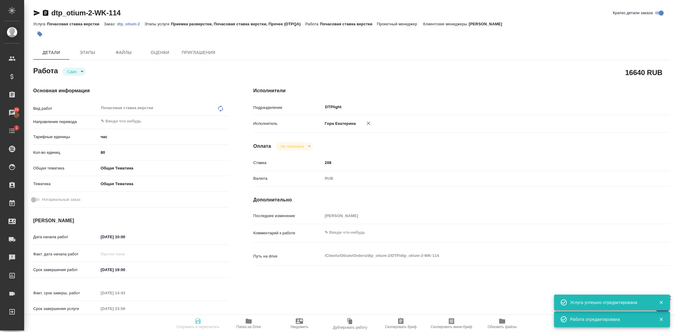
type textarea "x"
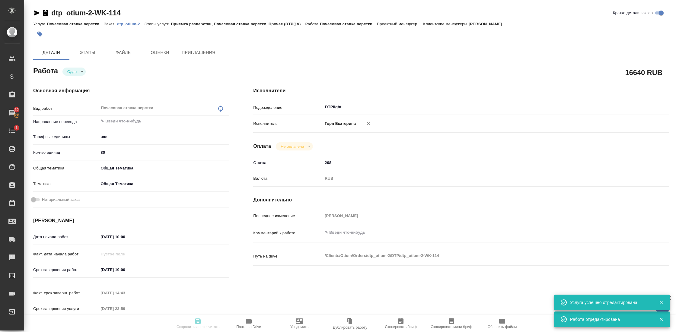
type textarea "x"
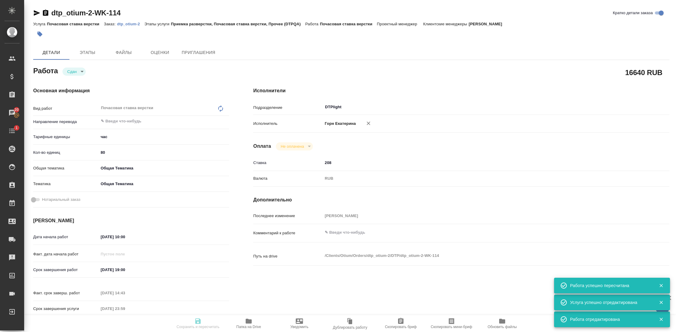
type input "closed"
type textarea "Почасовая ставка верстки"
type textarea "x"
type input "5a8b1489cc6b4906c91bfd93"
type input "80"
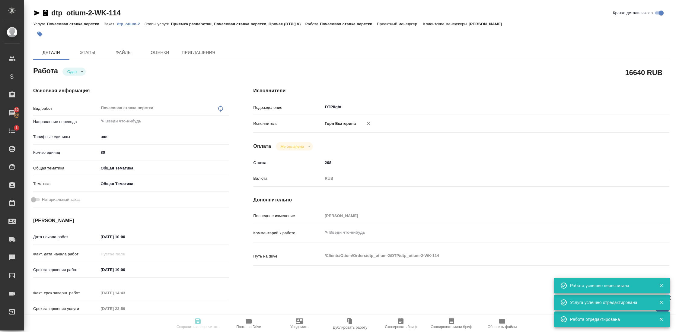
type input "obtem"
type input "6012b1ca196b0e5c9229a120"
type input "08.09.2025 10:00"
type input "21.09.2025 19:00"
type input "09.09.2025 14:43"
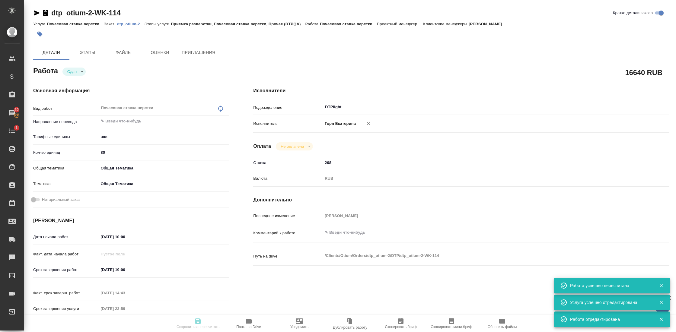
type input "31.12.2025 23:59"
type input "DTPlight"
type input "notPayed"
type input "208"
type input "RUB"
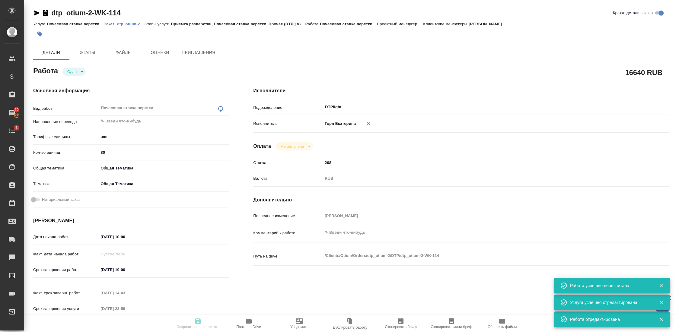
type input "[PERSON_NAME]"
type textarea "x"
type textarea "/Clients/Оtium/Orders/dtp_otium-2/DTP/dtp_otium-2-WK-114"
type textarea "x"
type input "dtp_otium-2"
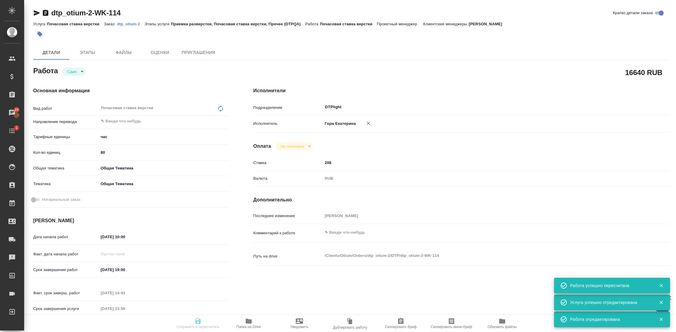
type input "Почасовая ставка верстки"
type input "Приемка разверстки, Почасовая ставка верстки, Прочее (DTPQA)"
type input "[PERSON_NAME]"
type input "/Clients/Оtium/Orders/dtp_otium-2"
type textarea "x"
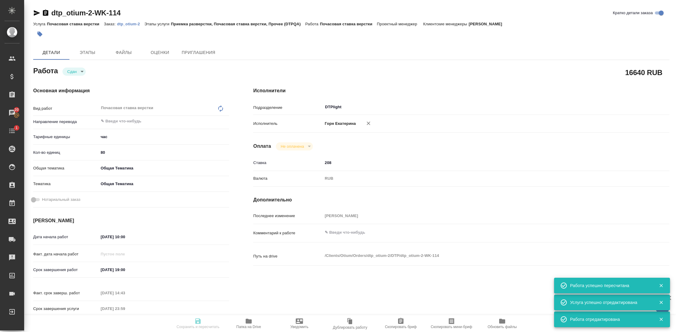
type textarea "x"
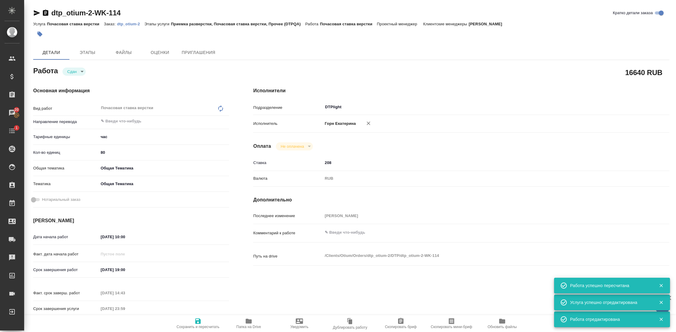
type textarea "x"
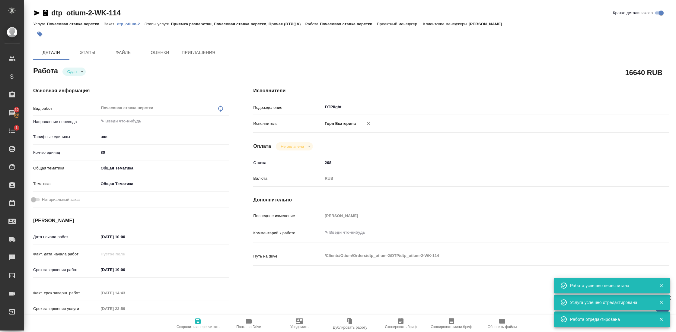
type textarea "x"
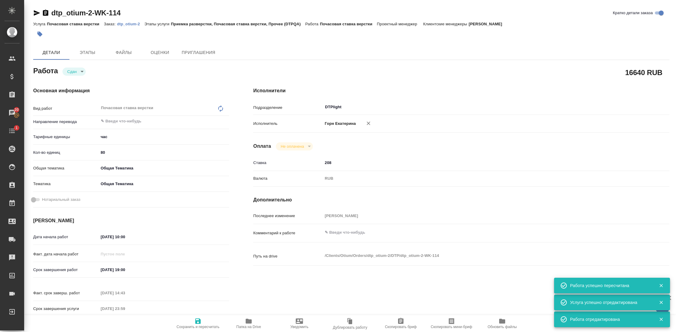
type textarea "x"
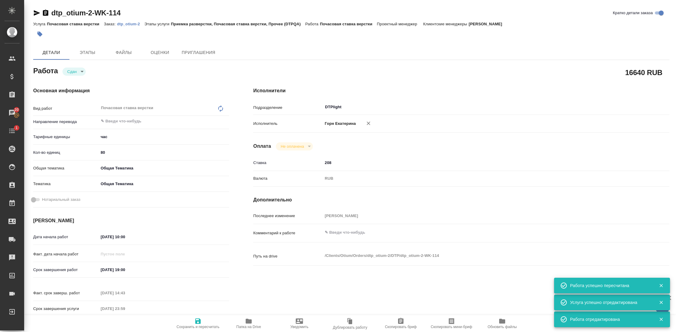
type textarea "x"
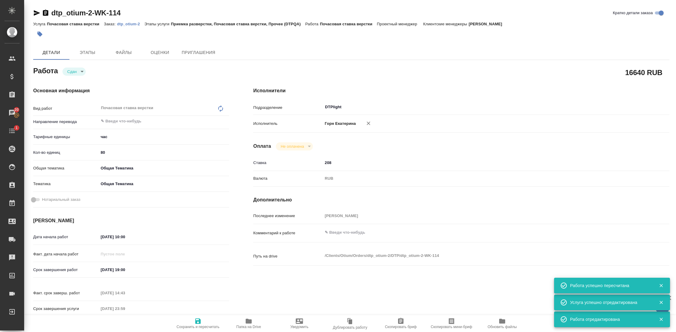
type textarea "x"
click at [37, 13] on icon "button" at bounding box center [37, 12] width 6 height 5
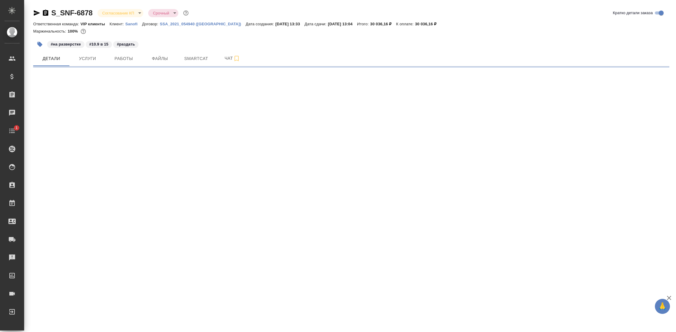
select select "RU"
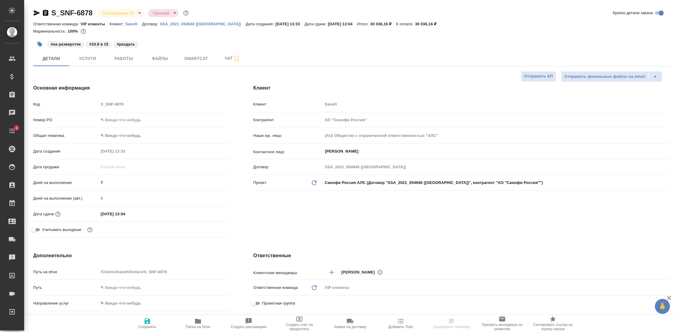
type textarea "x"
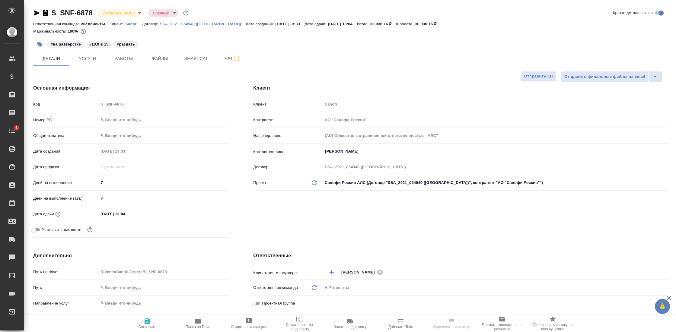
type textarea "x"
type input "[PERSON_NAME]"
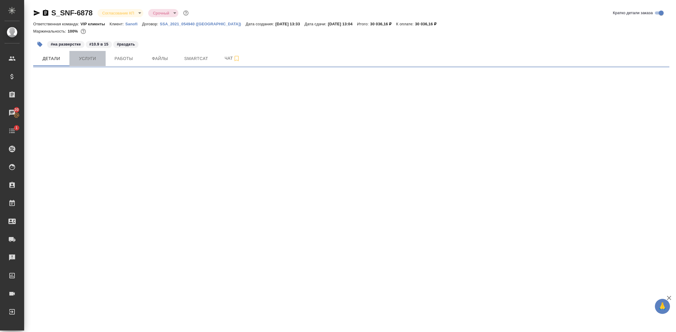
click at [84, 63] on button "Услуги" at bounding box center [87, 58] width 36 height 15
